Goal: Task Accomplishment & Management: Manage account settings

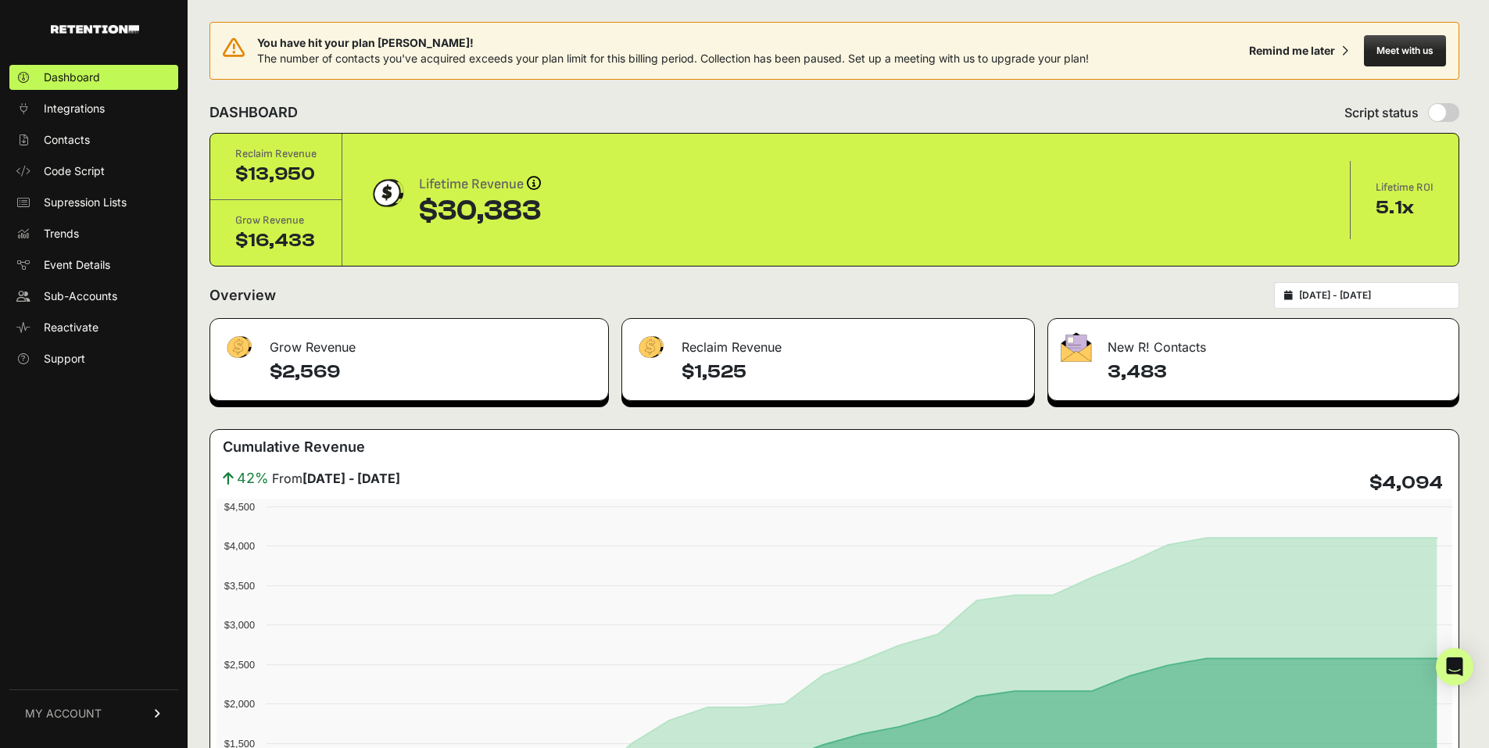
click at [103, 712] on link "MY ACCOUNT" at bounding box center [93, 713] width 169 height 48
click at [86, 665] on link "Billing" at bounding box center [93, 661] width 169 height 25
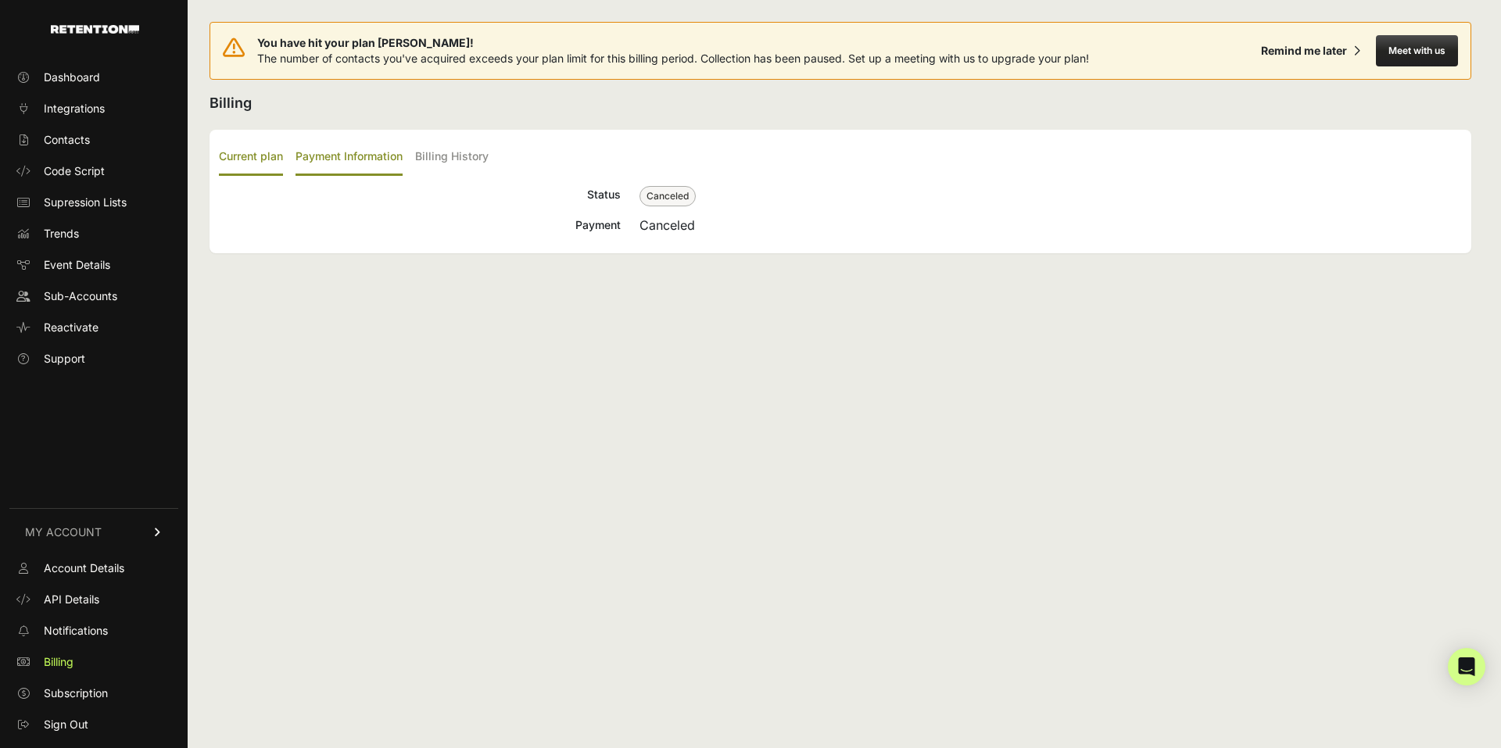
click at [327, 156] on label "Payment Information" at bounding box center [348, 157] width 107 height 37
click at [0, 0] on input "Payment Information" at bounding box center [0, 0] width 0 height 0
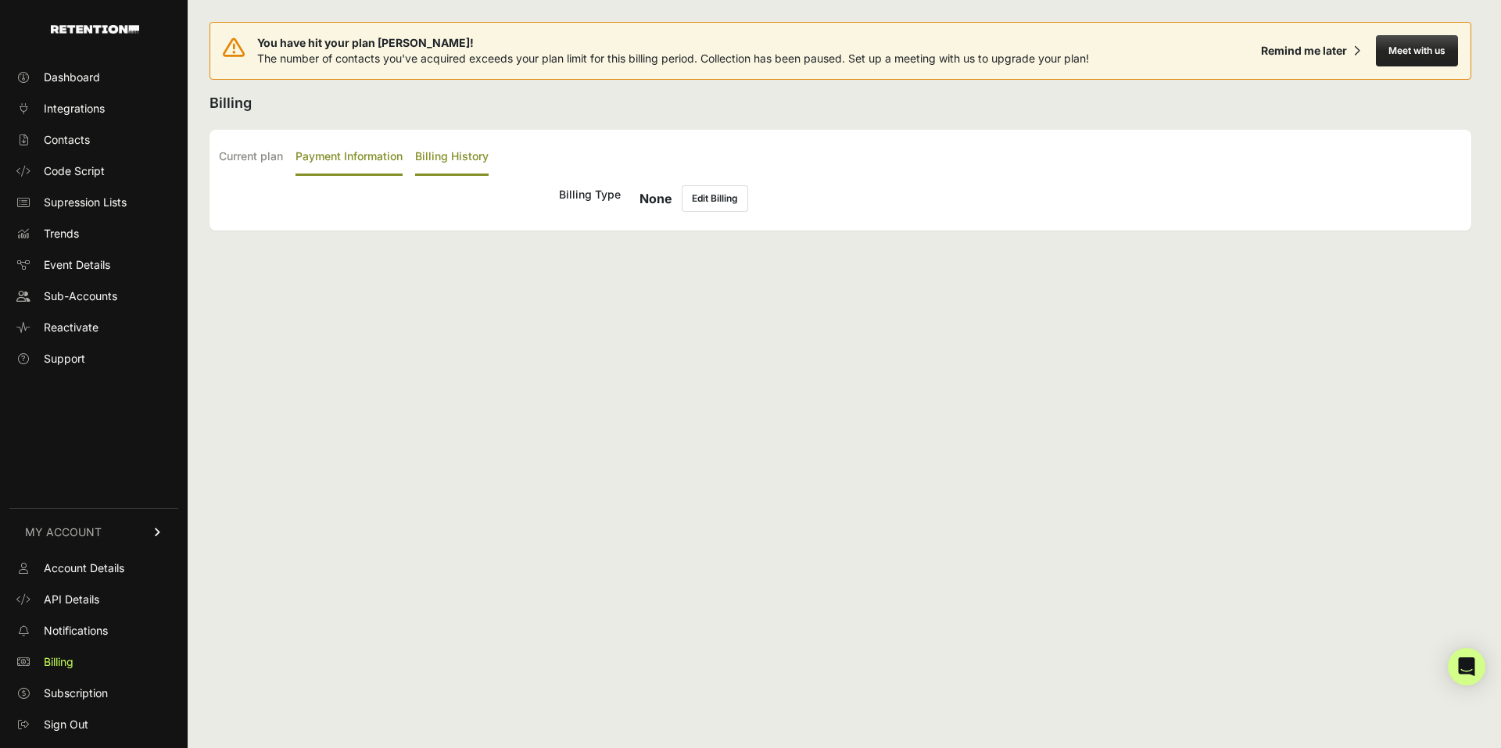
click at [448, 152] on label "Billing History" at bounding box center [451, 157] width 73 height 37
click at [0, 0] on input "Billing History" at bounding box center [0, 0] width 0 height 0
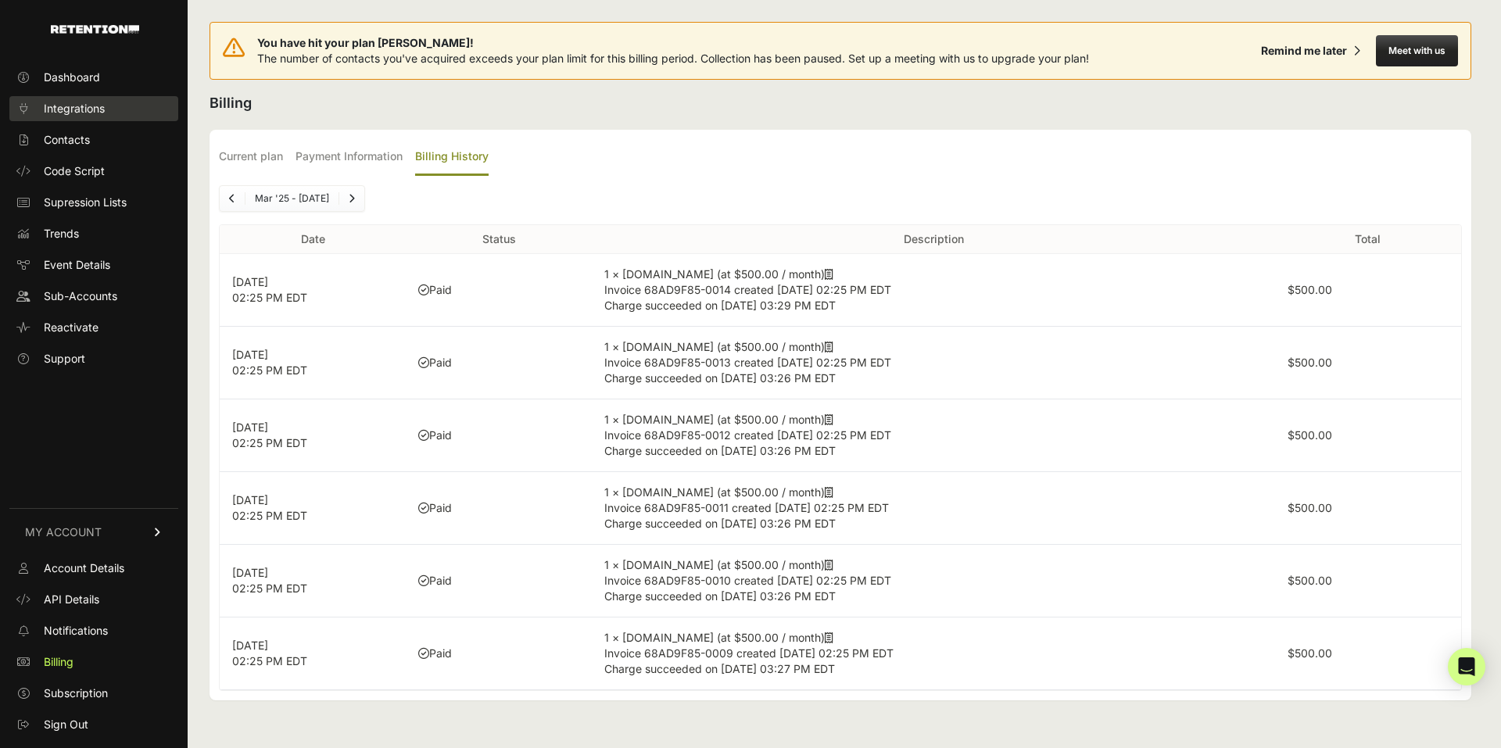
click at [83, 108] on span "Integrations" at bounding box center [74, 109] width 61 height 16
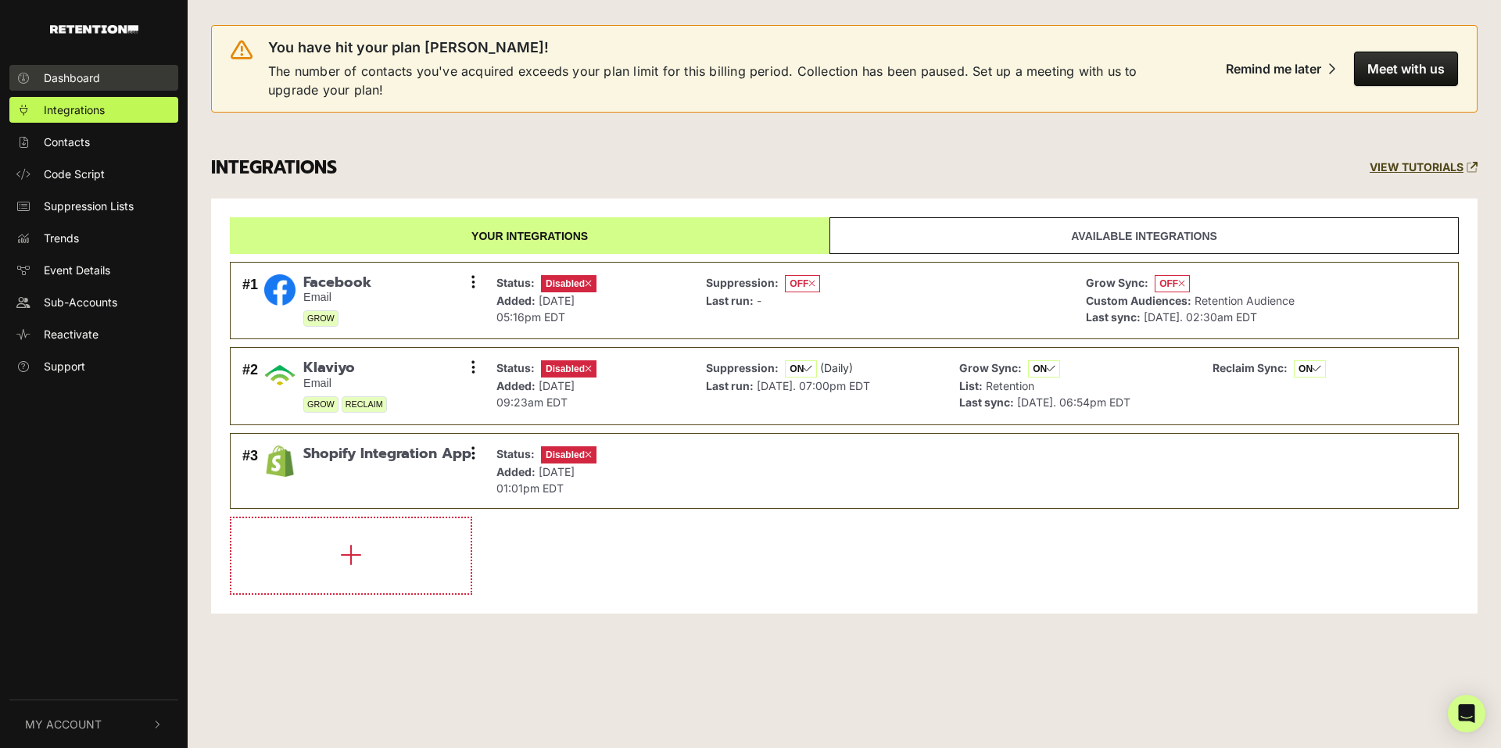
click at [92, 88] on link "Dashboard" at bounding box center [93, 78] width 169 height 26
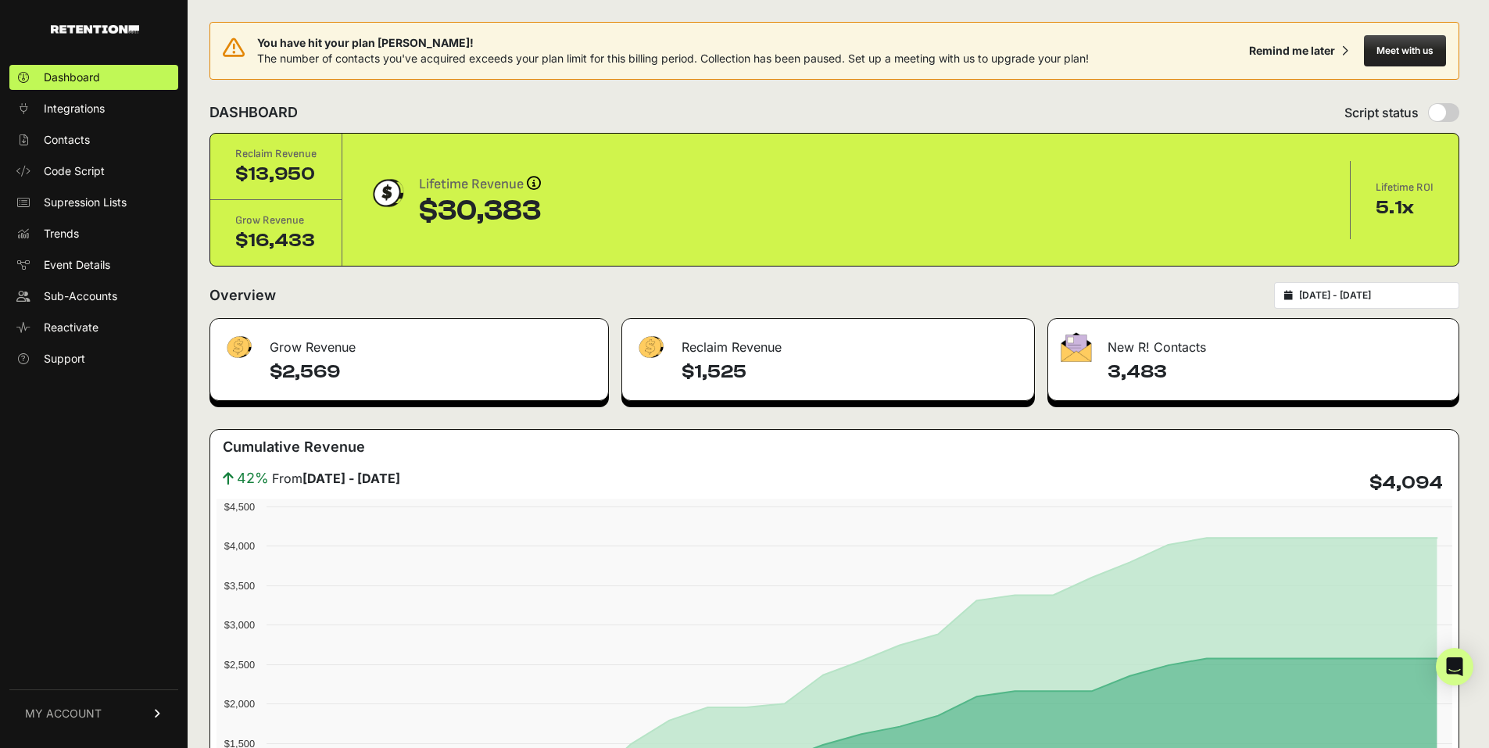
click at [1386, 297] on input "[DATE] - [DATE]" at bounding box center [1374, 295] width 150 height 13
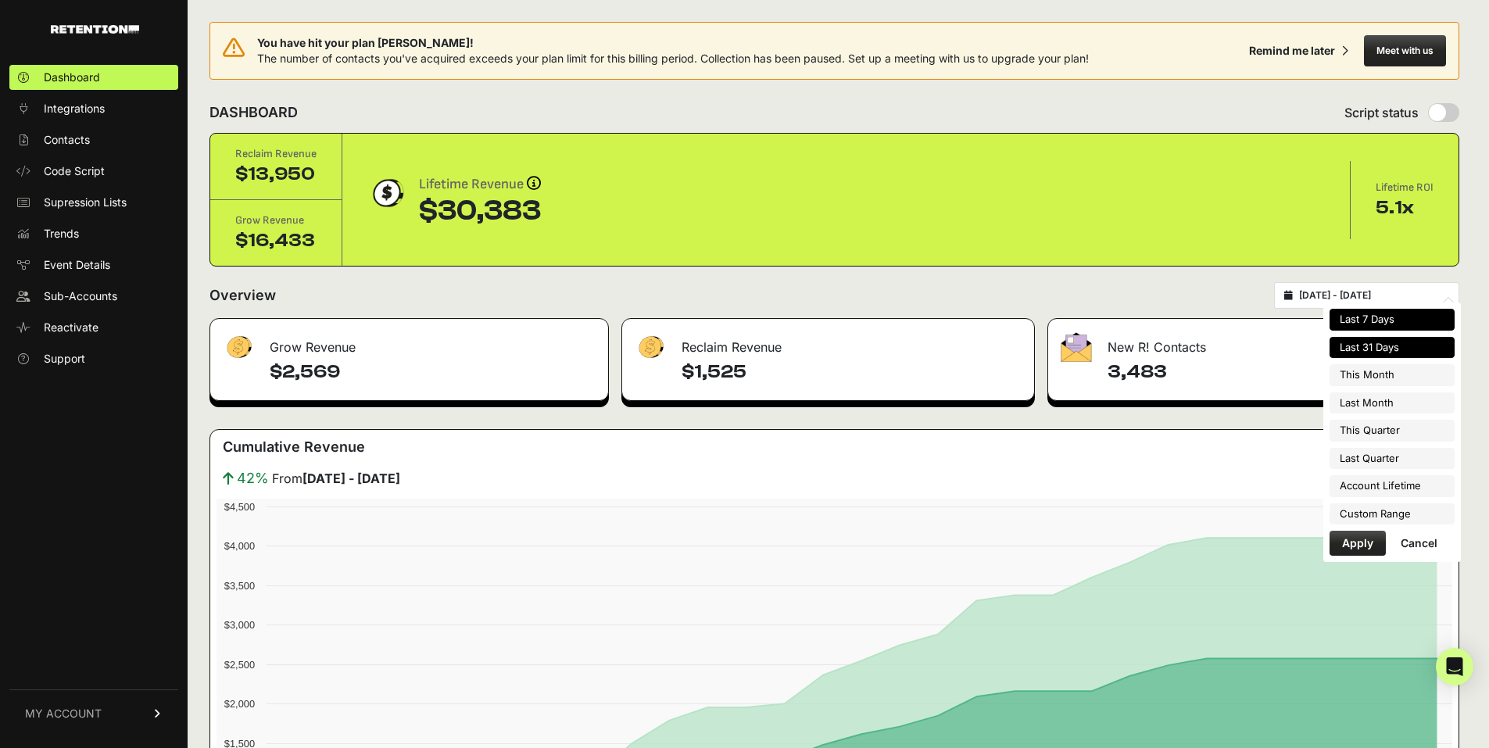
click at [1379, 310] on li "Last 7 Days" at bounding box center [1391, 320] width 125 height 22
type input "[DATE] - [DATE]"
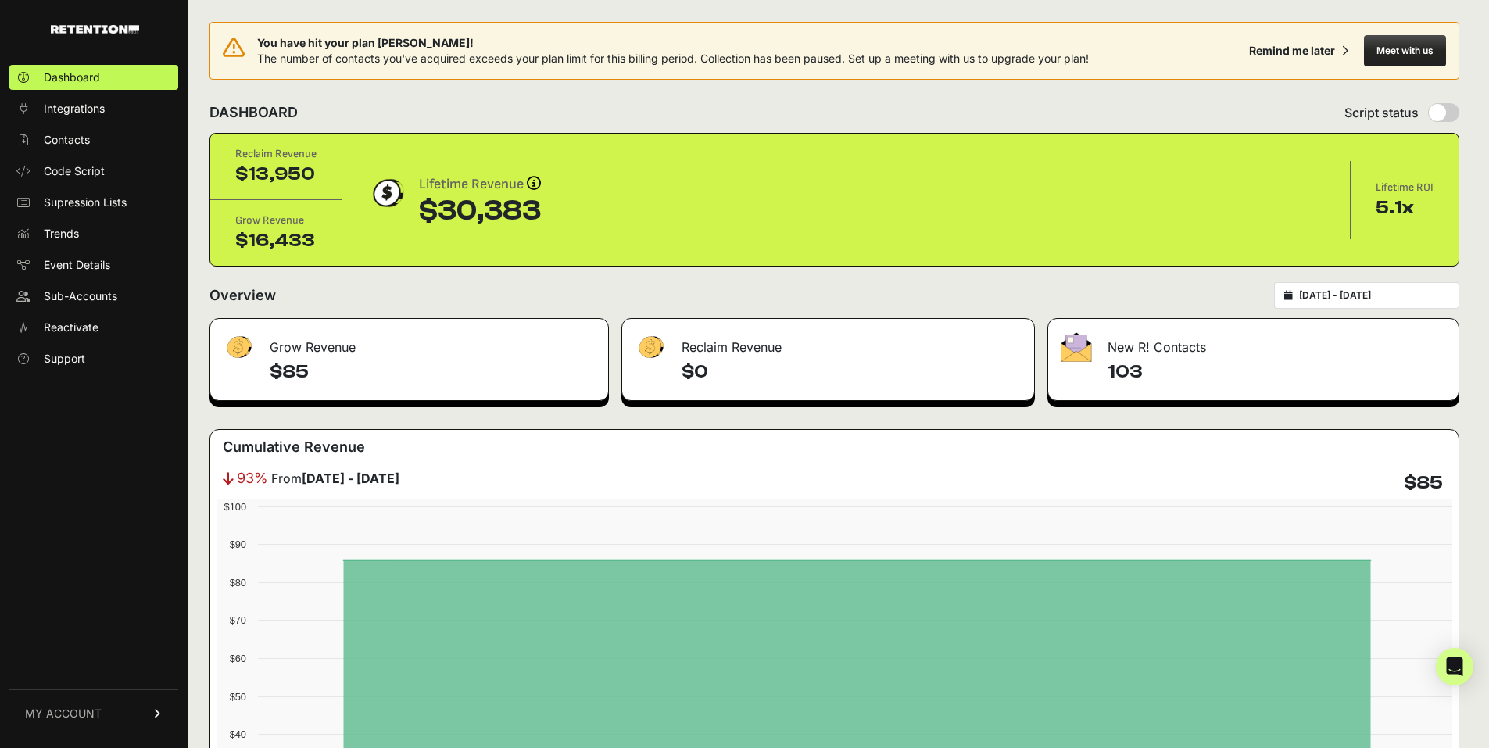
click at [156, 721] on link "MY ACCOUNT" at bounding box center [93, 713] width 169 height 48
click at [113, 725] on link "Sign Out" at bounding box center [93, 724] width 169 height 25
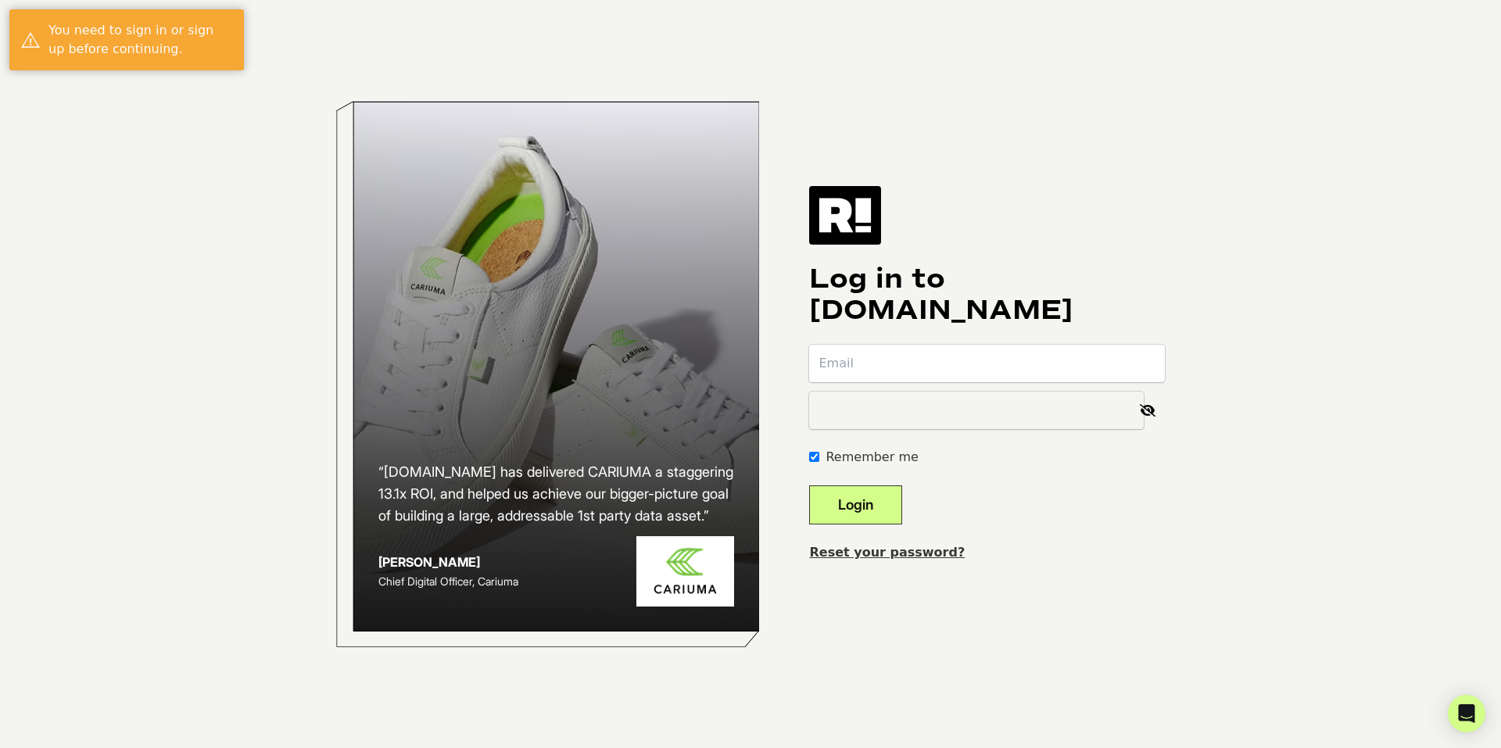
type input "[EMAIL_ADDRESS][DOMAIN_NAME]"
click at [902, 503] on button "Login" at bounding box center [855, 504] width 93 height 39
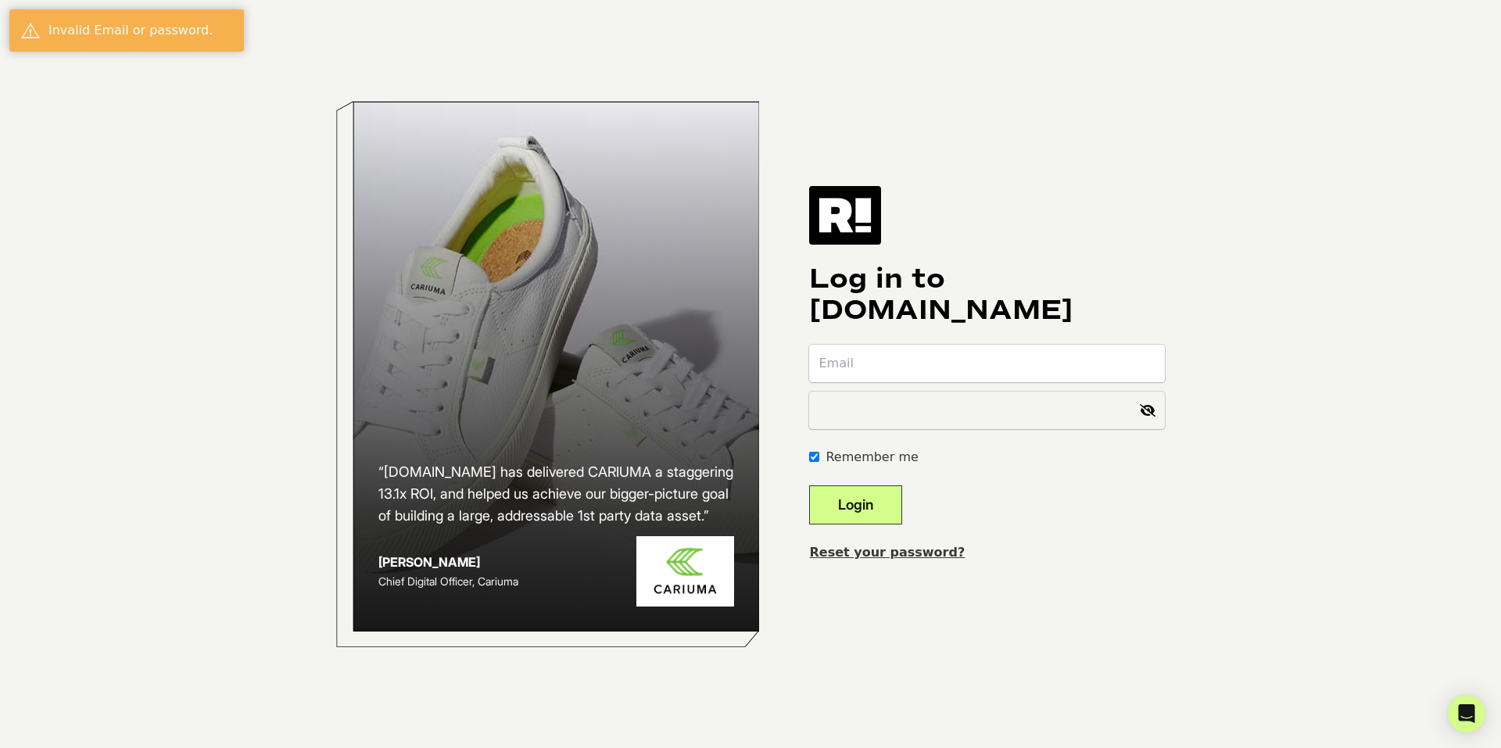
type input "[EMAIL_ADDRESS][DOMAIN_NAME]"
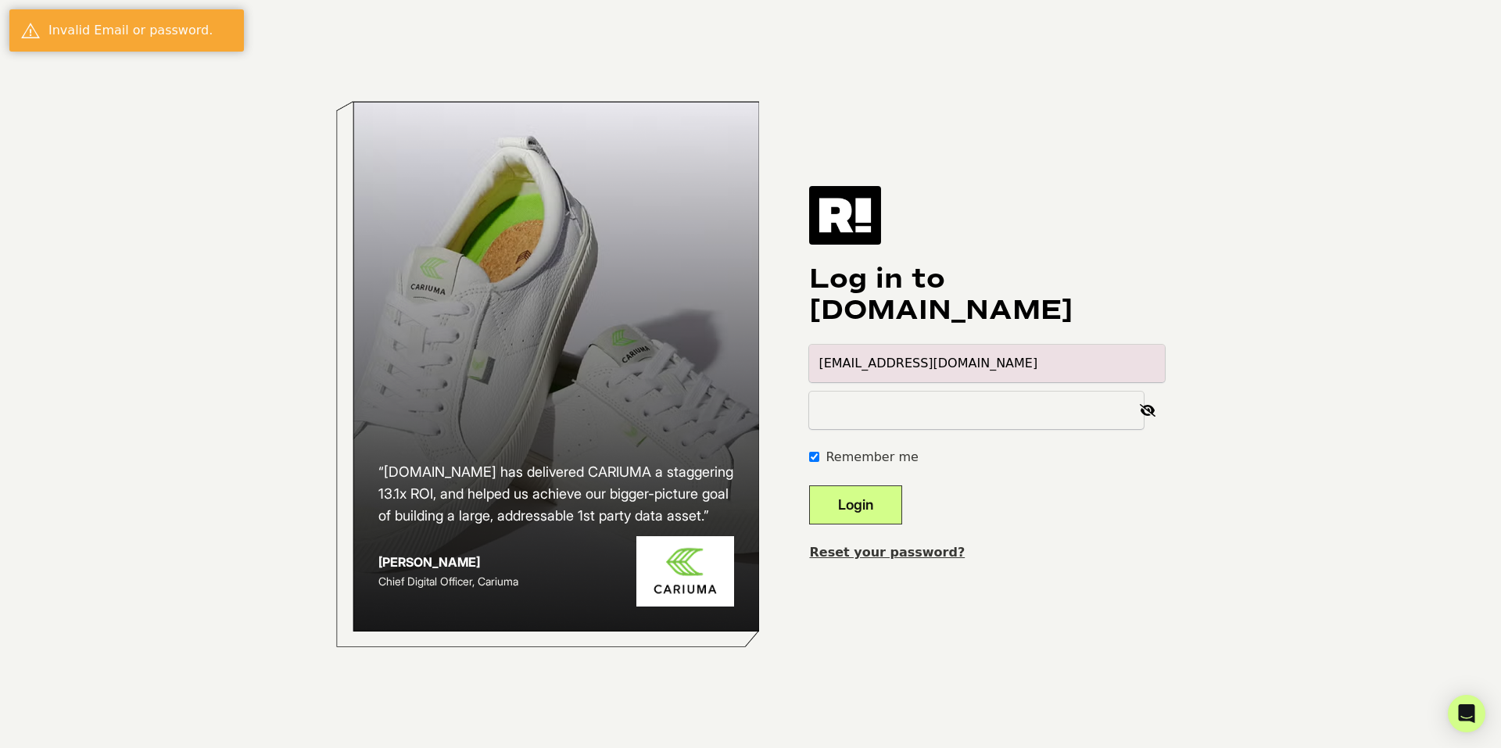
click at [886, 497] on button "Login" at bounding box center [855, 504] width 93 height 39
